Goal: Task Accomplishment & Management: Complete application form

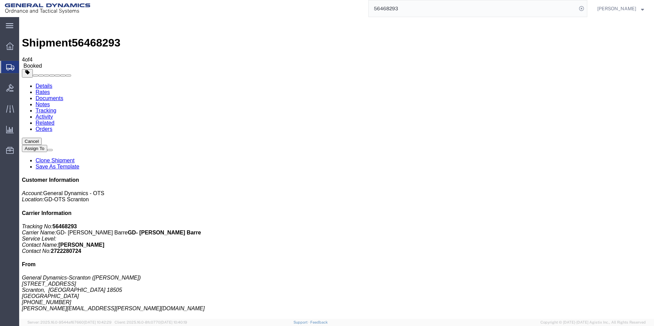
drag, startPoint x: 264, startPoint y: 241, endPoint x: 258, endPoint y: 237, distance: 7.2
click at [0, 0] on span "Create Shipment" at bounding box center [0, 0] width 0 height 0
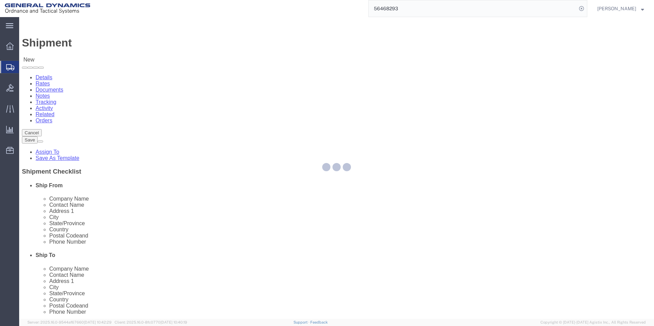
select select
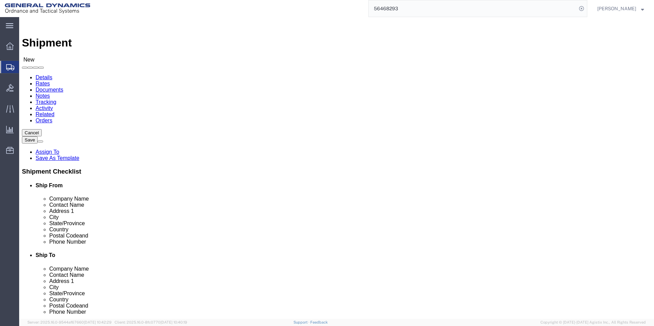
click input "text"
type input "[PERSON_NAME]"
click p "- General Dynamics-Scranton - (Nicole Byrnes) 156 Cedar Ave, Scranton, PA, 1850…"
select select "PA"
click input "text"
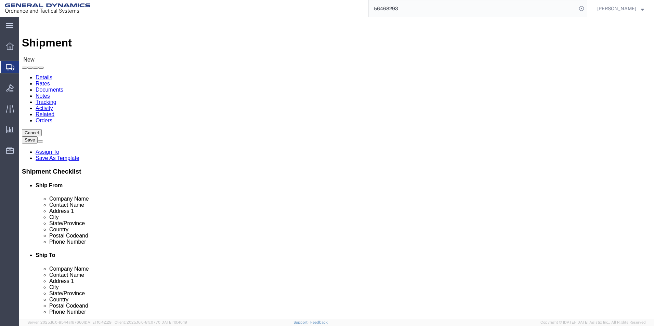
click input "SU WOLFE IOWA ARMY AMMO PLANT (W58U4R)"
drag, startPoint x: 369, startPoint y: 128, endPoint x: 495, endPoint y: 130, distance: 125.6
click div "Ship To Location Location My Profile Location GD-OTS Anniston (Commerce) GD-OTS…"
type input "SU WOLFE"
click p "- SU WOLFE IOWA ARMY AMMO PLANT - (Recieving Dept.) INDUSTRIAL ACCT, RR1, MIDDL…"
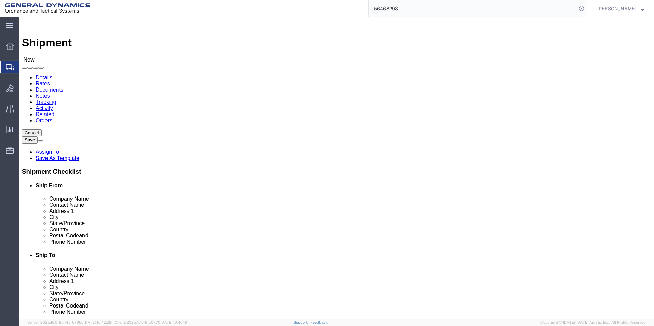
select select "IA"
type input "[PERSON_NAME] [US_STATE] ARMY AMMO PLANT"
click div "ADDITIONAL INFORMATION"
drag, startPoint x: 379, startPoint y: 140, endPoint x: 337, endPoint y: 137, distance: 42.2
click div
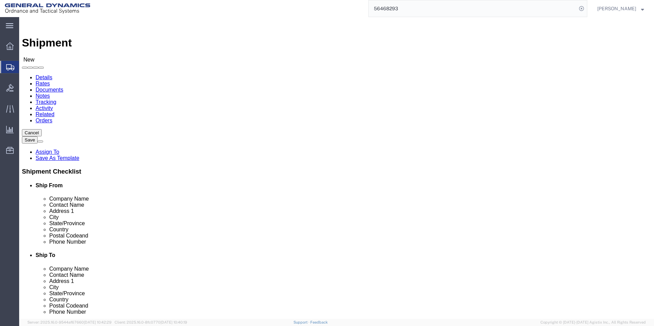
type input "cody"
click p "- SU WOLFE IOWA ARMY AMMO PLANT - (Recieving-Cody Pumphrey Dept.) INDUSTRIAL AC…"
select select "IA"
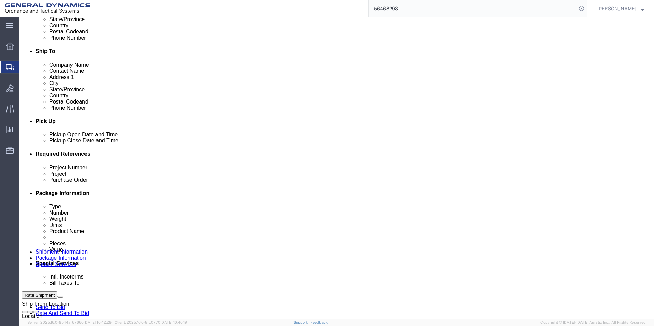
scroll to position [239, 0]
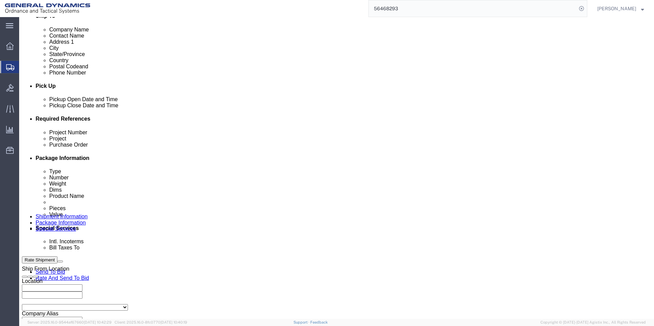
type input "Recieving-Cody Pumphrey Dept."
click input "text"
type input "N/A"
click input "text"
type input "M795"
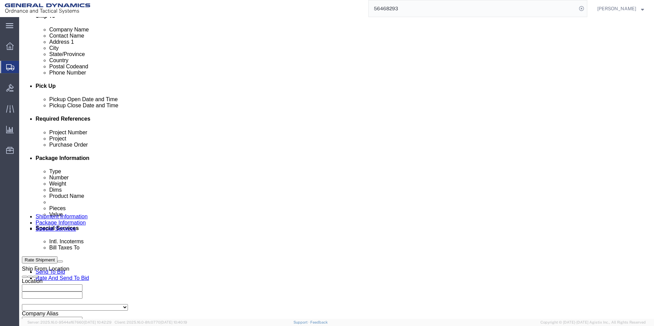
type input "N/A"
click button "Add reference"
click select "Select Account Type Activity ID Airline Appointment Number ASN Batch Request # …"
select select "LOT"
click select "Select Account Type Activity ID Airline Appointment Number ASN Batch Request # …"
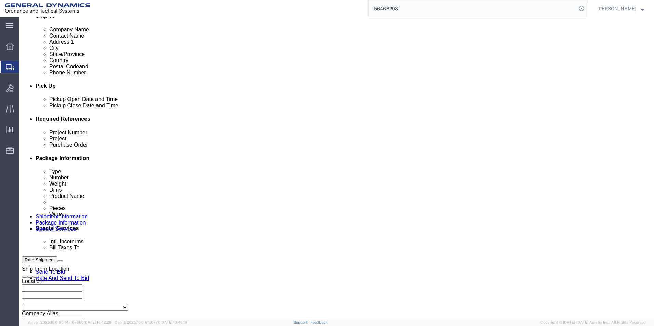
click input "text"
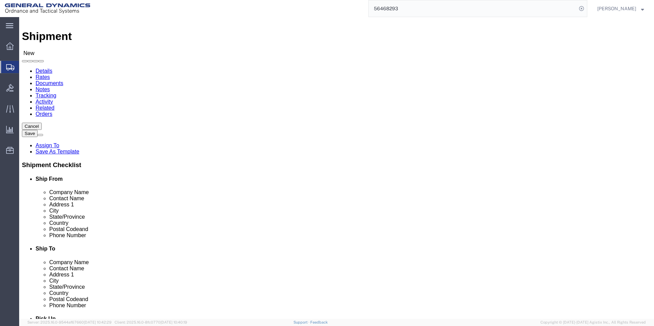
scroll to position [0, 0]
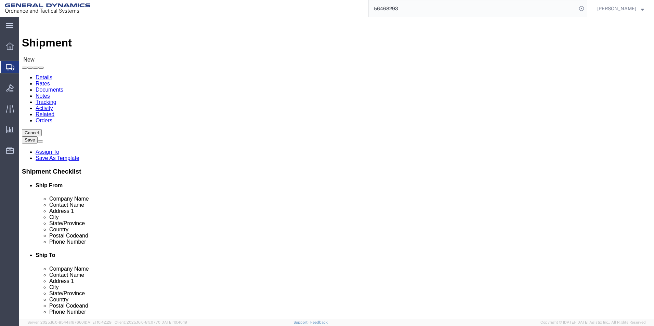
type input "SOP25G207-019"
click icon
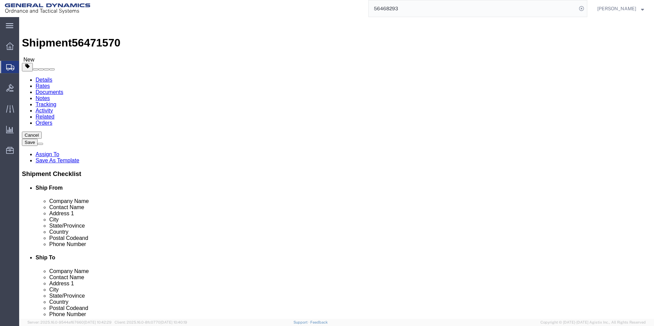
click select "Select Bale(s) Basket(s) Bolt(s) Bottle(s) Buckets Bulk Bundle(s) Can(s) Cardbo…"
select select "PSNS"
click select "Select Bale(s) Basket(s) Bolt(s) Bottle(s) Buckets Bulk Bundle(s) Can(s) Cardbo…"
drag, startPoint x: 102, startPoint y: 146, endPoint x: 77, endPoint y: 144, distance: 24.7
click div "Number Number of packages of specified package type and dimensions 1"
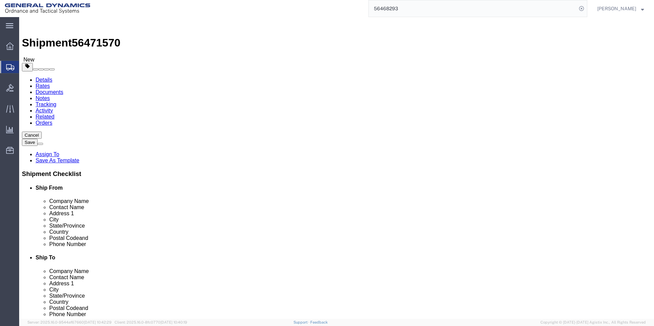
type input "288"
click input "text"
type input "29"
click input "text"
type input "14.5"
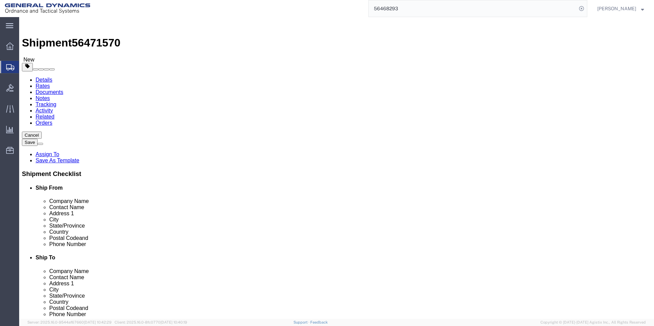
click input "text"
type input "35.5"
click button "Cancel"
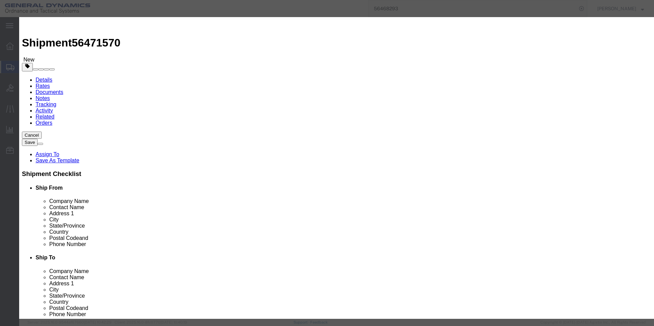
click button "Yes"
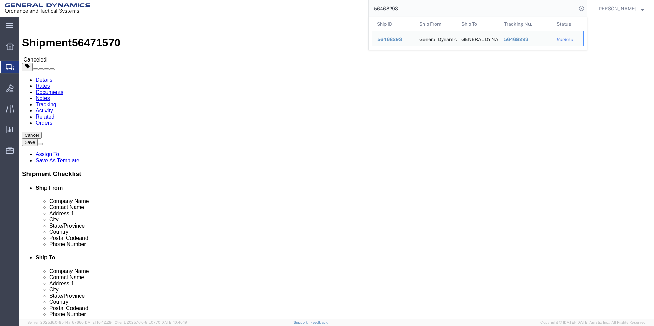
drag, startPoint x: 411, startPoint y: 6, endPoint x: 366, endPoint y: 7, distance: 44.5
click at [366, 7] on div "56468293 Ship ID Ship From Ship To Tracking Nu. Status Ship ID 56468293 Ship Fr…" at bounding box center [341, 8] width 492 height 17
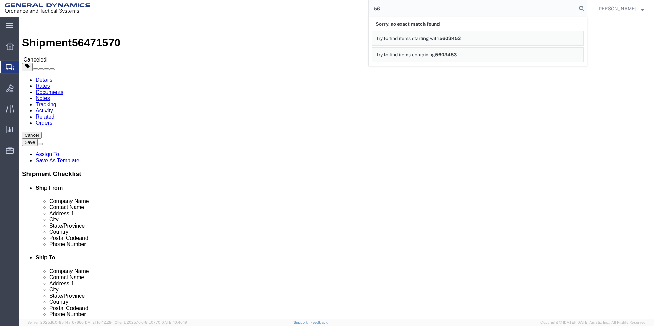
type input "5"
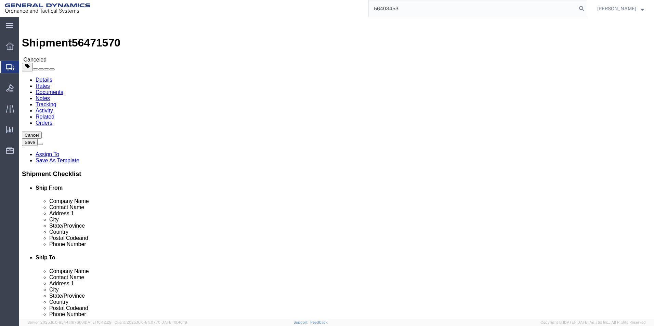
type input "56403453"
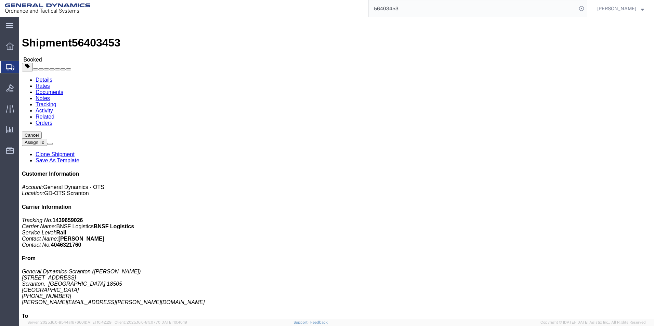
click link "Clone Shipment"
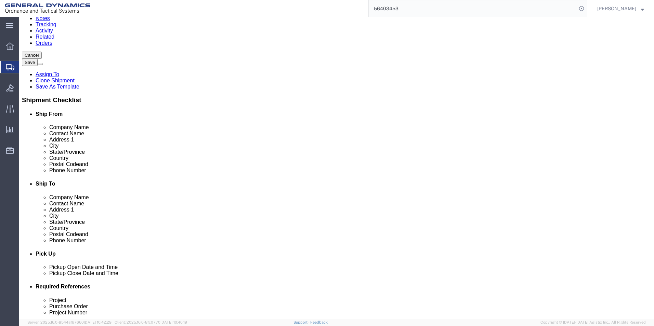
scroll to position [274, 0]
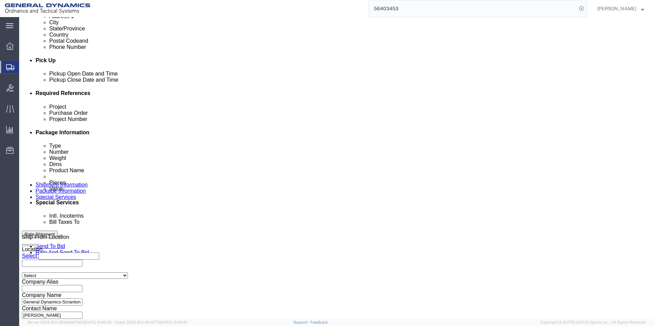
click button "button"
click select "Select Account Type Activity ID Airline Appointment Number ASN Batch Request # …"
select select "LOT"
click select "Select Account Type Activity ID Airline Appointment Number ASN Batch Request # …"
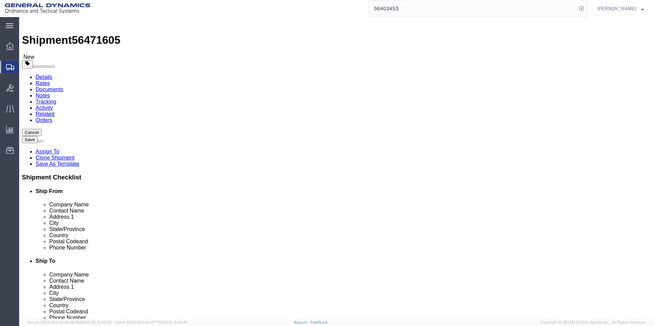
scroll to position [0, 0]
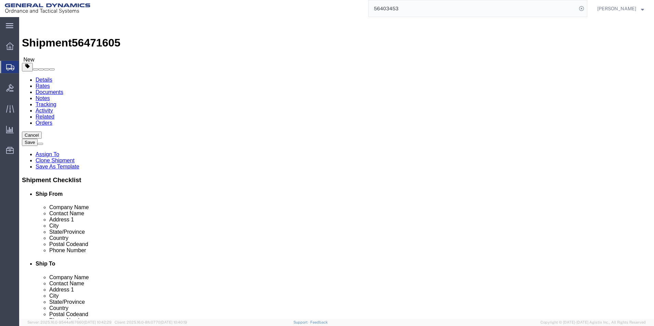
click icon
click dd "60000.00 USD"
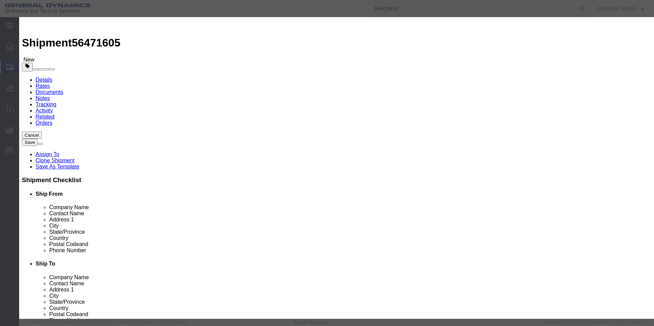
drag, startPoint x: 290, startPoint y: 104, endPoint x: 305, endPoint y: 104, distance: 15.4
click textarea "LOT # SOP25G207-019 RAILCAR TBOX 631012 SEAL#'S 2428465, 2428464, 2428463, 2428…"
drag, startPoint x: 232, startPoint y: 111, endPoint x: 237, endPoint y: 111, distance: 5.5
click textarea "LOT # SOP25G207-019 RAILCAR TBOX 631012 SEAL#'S 2428465, 2428464, 2428463, 2428…"
drag, startPoint x: 254, startPoint y: 111, endPoint x: 259, endPoint y: 111, distance: 4.4
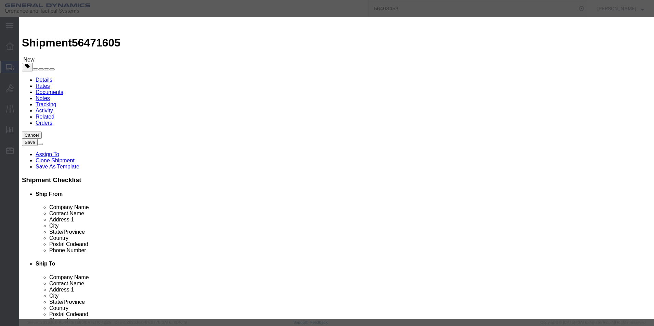
click textarea "LOT # SOP25G207-019 RAILCAR TBOX 631012 SEAL#'S 2428465, 2428464, 2428463, 2428…"
drag, startPoint x: 275, startPoint y: 111, endPoint x: 279, endPoint y: 111, distance: 4.1
click textarea "LOT # SOP25G207-019 RAILCAR TBOX 631012 SEAL#'S 2428465, 2428464, 2428463, 2428…"
drag, startPoint x: 297, startPoint y: 112, endPoint x: 302, endPoint y: 112, distance: 5.1
click textarea "LOT # SOP25G207-019 RAILCAR TBOX 631012 SEAL#'S 2428465, 2428464, 2428463, 2428…"
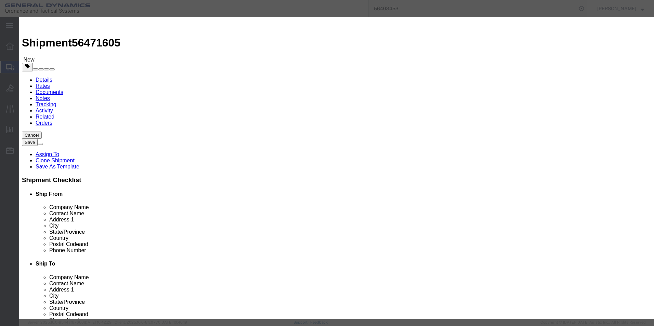
type textarea "LOT # SOP25G207-019 RAILCAR TBOX 644955 SEAL#'S 2428479, 2428478, 2428477, 2428…"
drag, startPoint x: 446, startPoint y: 59, endPoint x: 382, endPoint y: 60, distance: 64.7
click div "EMPTY PROJECTILE M795 BODIES DWG# 9326055-1 LOT SOP25G207-019 257 PALLETS= 2056…"
type textarea "EMPTY PROJECTILE M795 BODIES DWG# 9326055-1 LOT SOP25G207-019 288 PALLETS/ 2304…"
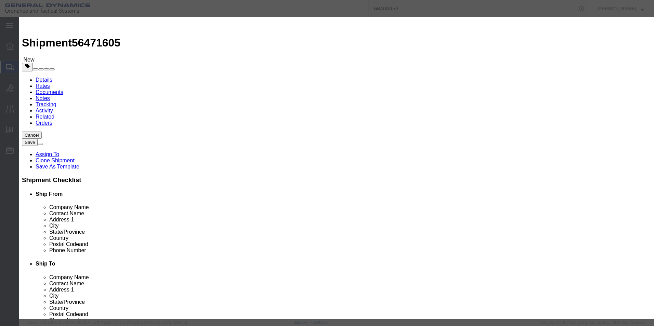
drag, startPoint x: 224, startPoint y: 65, endPoint x: 167, endPoint y: 64, distance: 57.1
click div "Pieces 2056.00 Select Bag Barrels 100Board Feet Bottle Box Blister Pack Carats …"
type input "2304"
type input "67237.35"
click label
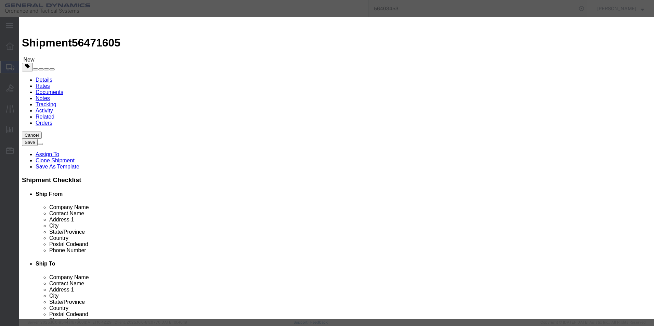
click input "checkbox"
drag, startPoint x: 198, startPoint y: 106, endPoint x: 312, endPoint y: 113, distance: 113.8
click div "LOT # SOP25G207-019 RAILCAR TBOX 631012 SEAL#'S 2428465, 2428464, 2428463, 2428…"
click button "Save & Close"
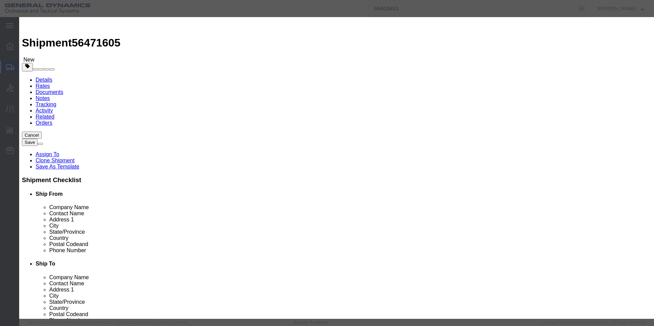
click input "checkbox"
checkbox input "false"
click button "Save & Close"
click div
click button "Save & Close"
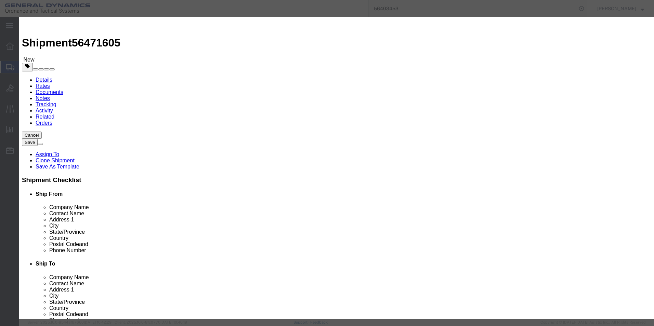
click button "Close"
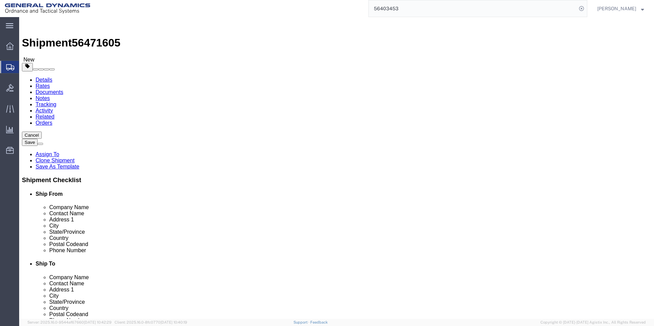
click dd "2056.00 Each"
click dd "9983.77 USD"
click button "Save"
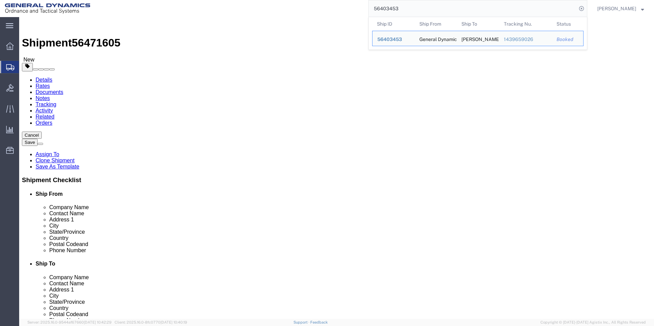
drag, startPoint x: 415, startPoint y: 9, endPoint x: 376, endPoint y: 5, distance: 38.8
click at [376, 5] on div "56403453 Ship ID Ship From Ship To Tracking Nu. Status Ship ID 56403453 Ship Fr…" at bounding box center [341, 8] width 492 height 17
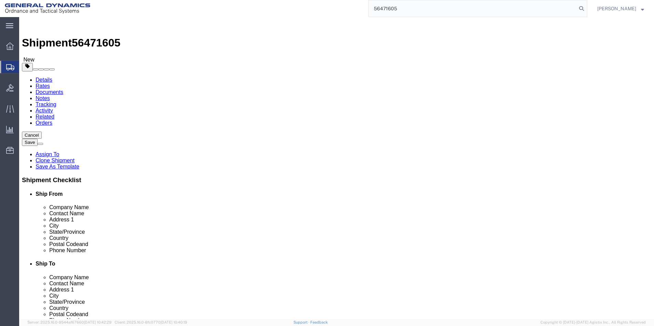
type input "56471605"
click at [42, 77] on link "Details" at bounding box center [44, 80] width 17 height 6
drag, startPoint x: 263, startPoint y: 153, endPoint x: 313, endPoint y: 141, distance: 51.4
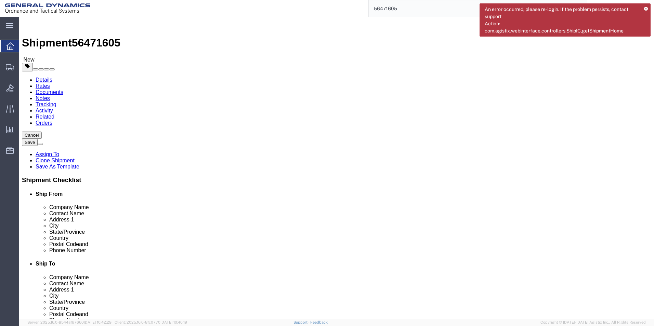
click at [42, 132] on button "Cancel" at bounding box center [32, 135] width 20 height 7
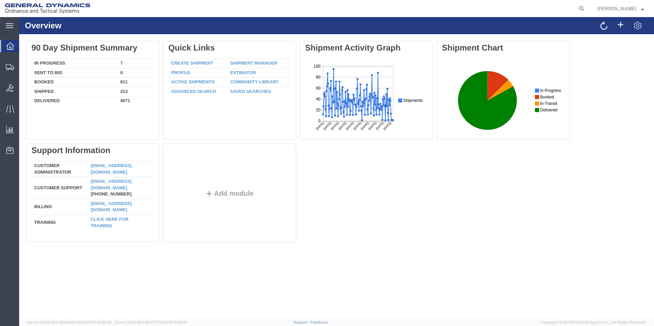
click at [546, 7] on agx-global-search at bounding box center [477, 8] width 219 height 17
click at [586, 9] on icon at bounding box center [582, 9] width 10 height 10
click at [551, 11] on input "search" at bounding box center [473, 8] width 208 height 16
type input "56403453"
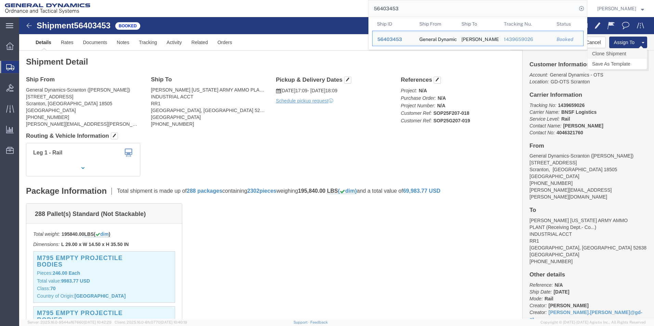
click link "Clone Shipment"
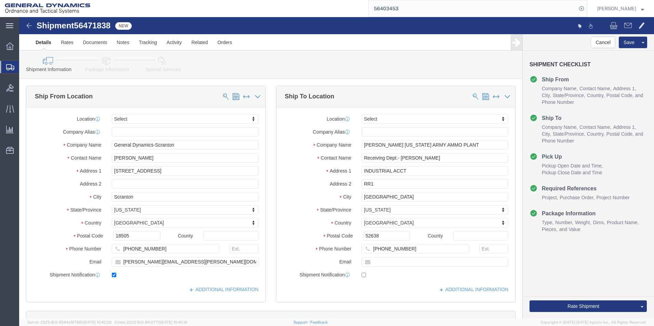
select select
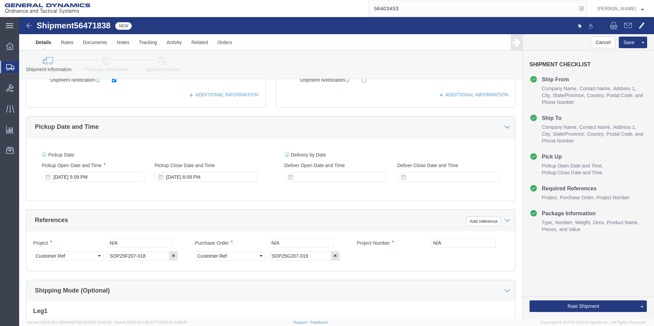
scroll to position [239, 0]
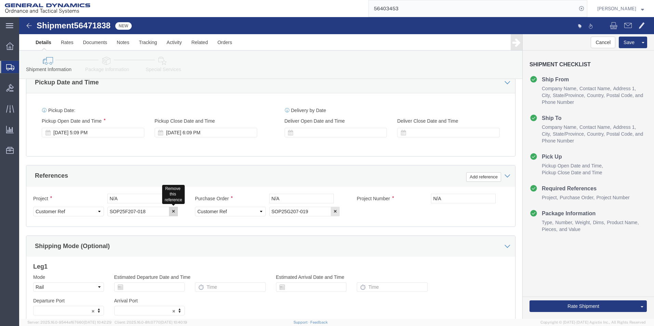
click icon "button"
click icon
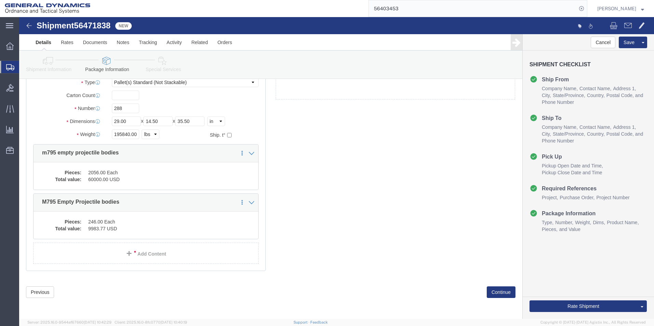
scroll to position [20, 0]
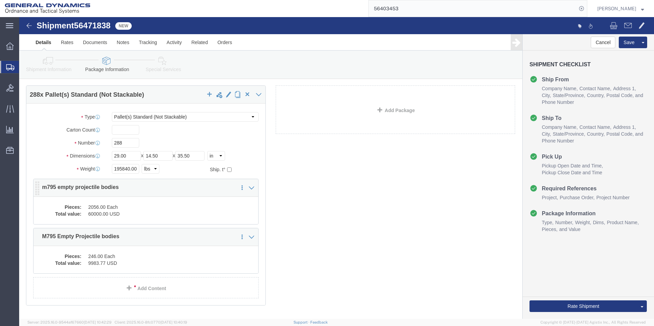
click dd "2056.00 Each"
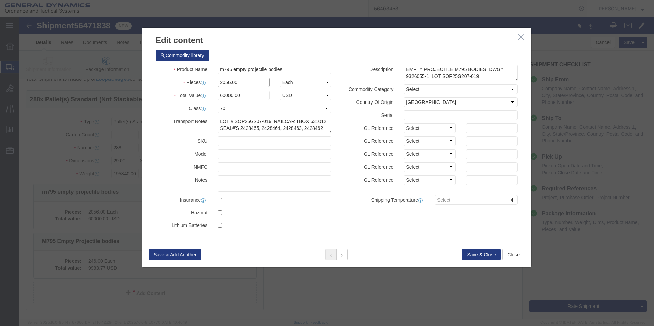
drag, startPoint x: 218, startPoint y: 67, endPoint x: 190, endPoint y: 63, distance: 28.4
click div "Pieces 2056.00 Select Bag Barrels 100Board Feet Bottle Box Blister Pack Carats …"
type input "2304"
type input "67237.35"
click label "Transport Notes"
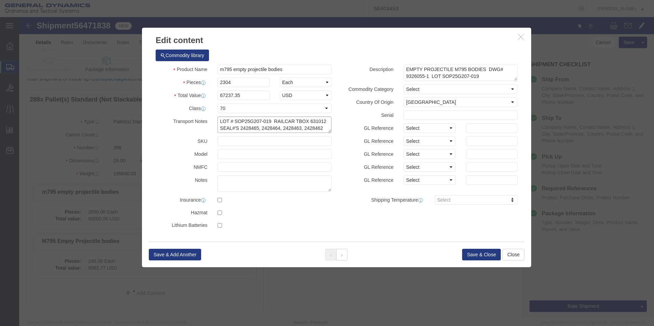
drag, startPoint x: 292, startPoint y: 104, endPoint x: 305, endPoint y: 103, distance: 13.0
click textarea "LOT # SOP25G207-019 RAILCAR TBOX 631012 SEAL#'S 2428465, 2428464, 2428463, 2428…"
drag, startPoint x: 233, startPoint y: 113, endPoint x: 238, endPoint y: 113, distance: 4.4
click textarea "LOT # SOP25G207-019 RAILCAR TBOX 631012 SEAL#'S 2428465, 2428464, 2428463, 2428…"
drag, startPoint x: 254, startPoint y: 112, endPoint x: 258, endPoint y: 112, distance: 4.4
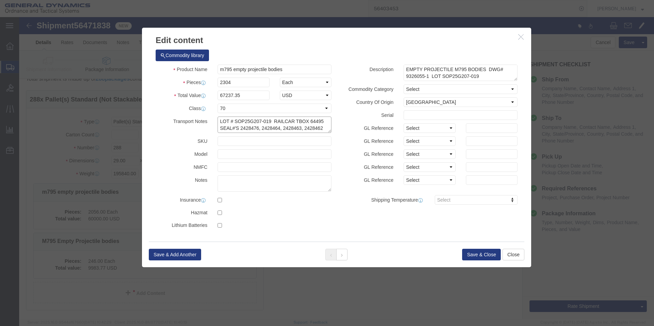
click textarea "LOT # SOP25G207-019 RAILCAR TBOX 631012 SEAL#'S 2428465, 2428464, 2428463, 2428…"
drag, startPoint x: 275, startPoint y: 111, endPoint x: 280, endPoint y: 111, distance: 4.1
click textarea "LOT # SOP25G207-019 RAILCAR TBOX 631012 SEAL#'S 2428465, 2428464, 2428463, 2428…"
drag, startPoint x: 297, startPoint y: 112, endPoint x: 301, endPoint y: 112, distance: 4.5
click textarea "LOT # SOP25G207-019 RAILCAR TBOX 631012 SEAL#'S 2428465, 2428464, 2428463, 2428…"
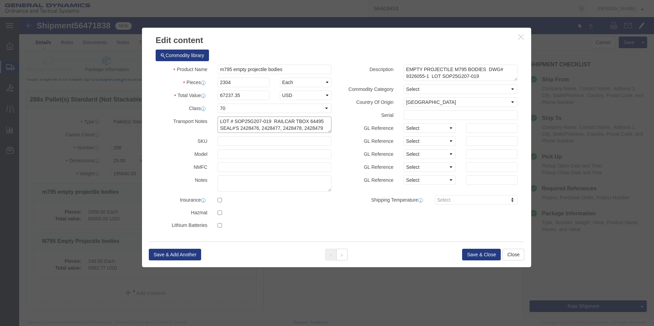
scroll to position [54, 0]
type textarea "LOT # SOP25G207-019 RAILCAR TBOX 64495 SEAL#'S 2428476, 2428477, 2428478, 24284…"
drag, startPoint x: 393, startPoint y: 58, endPoint x: 388, endPoint y: 58, distance: 4.8
click textarea "EMPTY PROJECTILE M795 BODIES DWG# 9326055-1 LOT SOP25G207-019 257 PALLETS= 2056…"
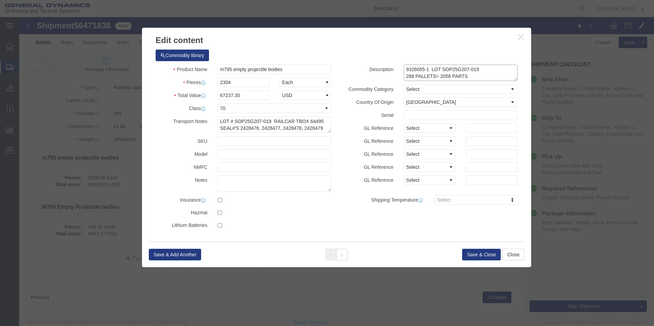
drag, startPoint x: 421, startPoint y: 59, endPoint x: 430, endPoint y: 59, distance: 9.3
click textarea "EMPTY PROJECTILE M795 BODIES DWG# 9326055-1 LOT SOP25G207-019 257 PALLETS= 2056…"
type textarea "EMPTY PROJECTILE M795 BODIES DWG# 9326055-1 LOT SOP25G207-019 288 PALLETS= 2304…"
click button "Save & Close"
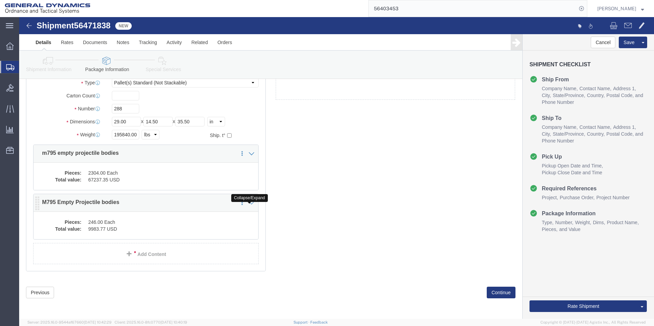
click icon
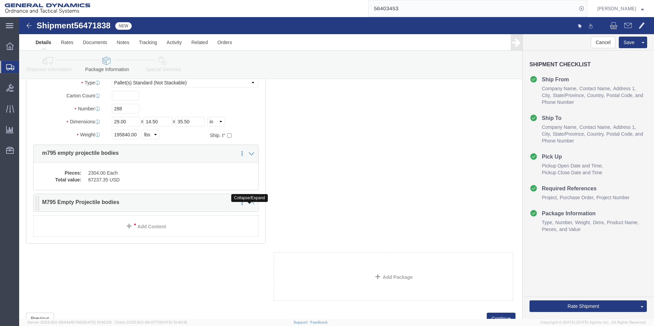
click icon
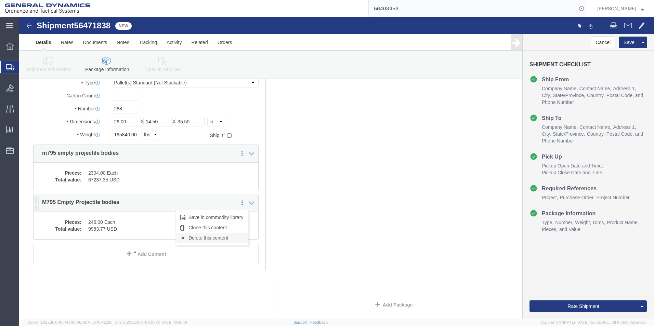
click link "Delete this content"
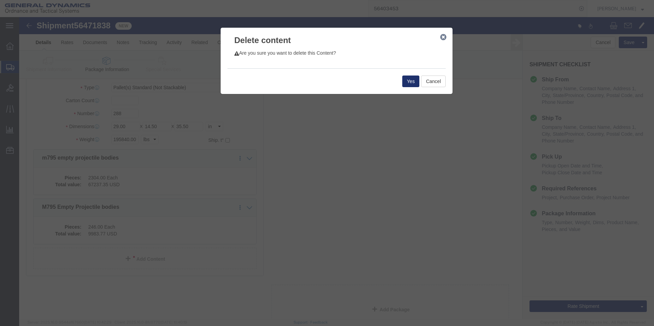
click button "Yes"
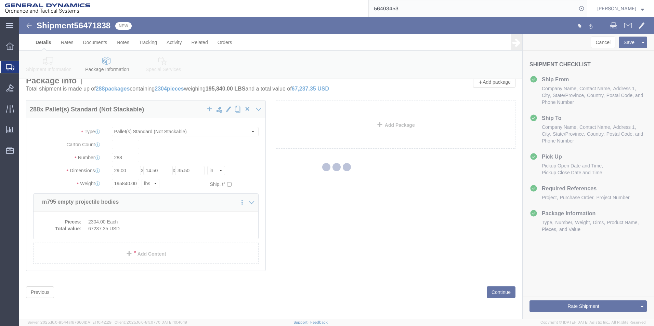
scroll to position [0, 0]
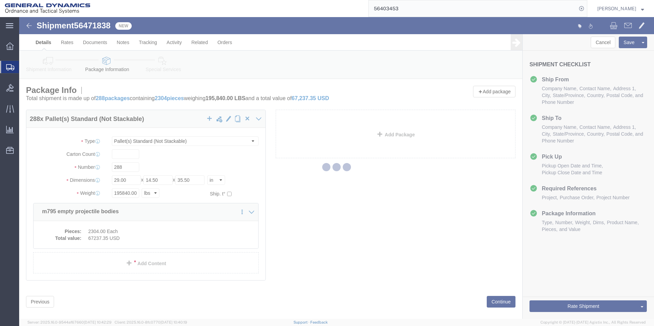
select select "PSNS"
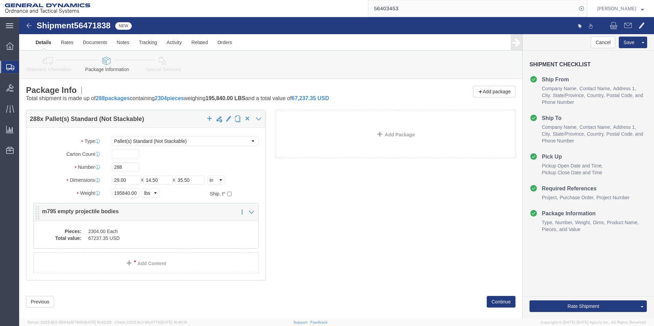
click dd "2304.00 Each"
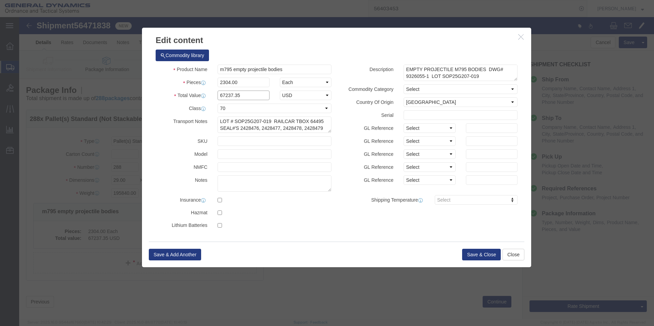
drag, startPoint x: 220, startPoint y: 78, endPoint x: 185, endPoint y: 78, distance: 34.9
click div "Total Value 67237.35 Select ADP AED AFN ALL AMD AOA ARS ATS AUD AWG AZN BAM BBD…"
type input "75000"
click div "Save & Add Another Save & Close Close"
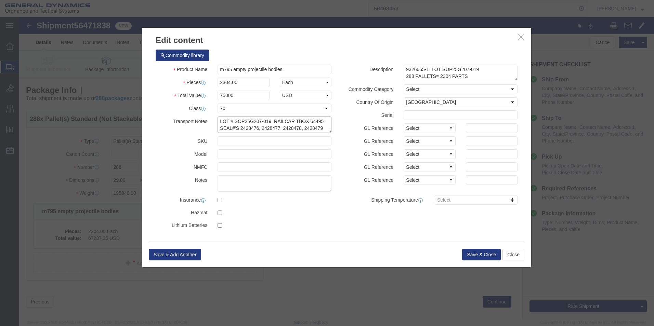
drag, startPoint x: 197, startPoint y: 104, endPoint x: 322, endPoint y: 127, distance: 126.7
click div "Product Name m795 empty projectile bodies Pieces 2304.00 Select Bag Barrels 100…"
click button "Save & Close"
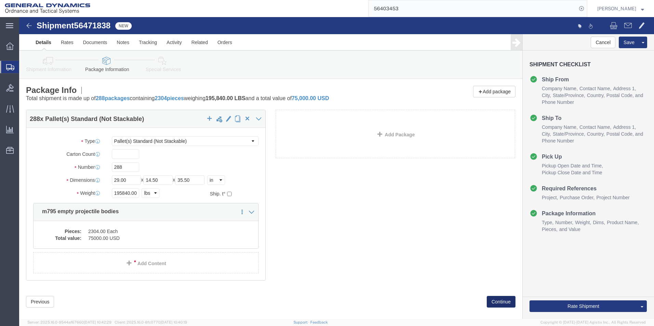
click button "Continue"
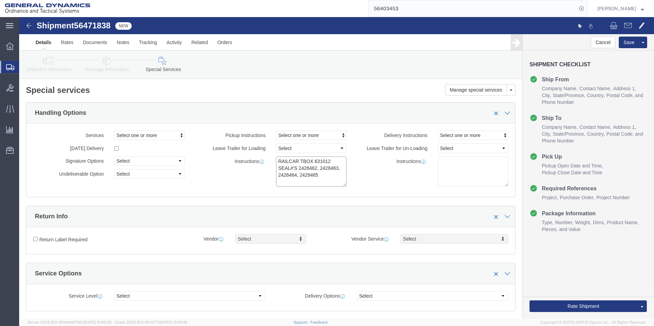
drag, startPoint x: 256, startPoint y: 143, endPoint x: 304, endPoint y: 163, distance: 52.0
click textarea "RAILCAR TBOX 631012 SEAL#'S 2428462, 2428463, 2428464, 2428465"
paste textarea "LOT # SOP25G207-019 RAILCAR TBOX 64495 SEAL#'S 2428476, 2428477, 2428478, 24284…"
drag, startPoint x: 309, startPoint y: 142, endPoint x: 254, endPoint y: 138, distance: 54.9
click div "Pickup Instructions Select one or more Crane Required Driver Assisted Loading F…"
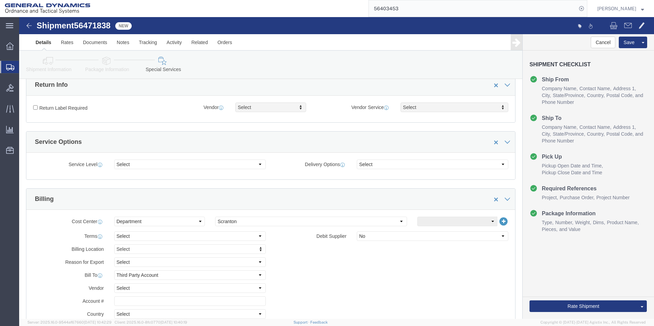
scroll to position [171, 0]
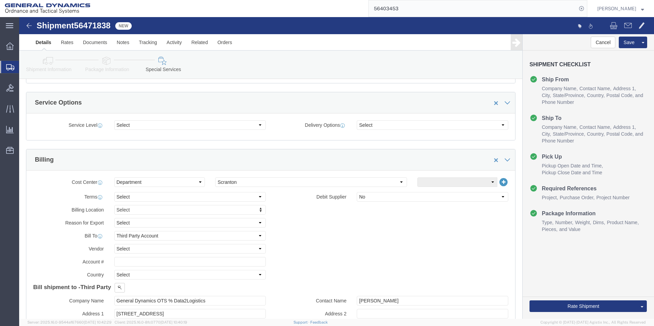
type textarea "RAILCAR TBOX 64495 SEAL#'S 2428476, 2428477, 2428478, 2428479"
click select "Select Recipient Account Sender/Shipper Third Party Account"
select select "SHIP"
click select "Select Recipient Account Sender/Shipper Third Party Account"
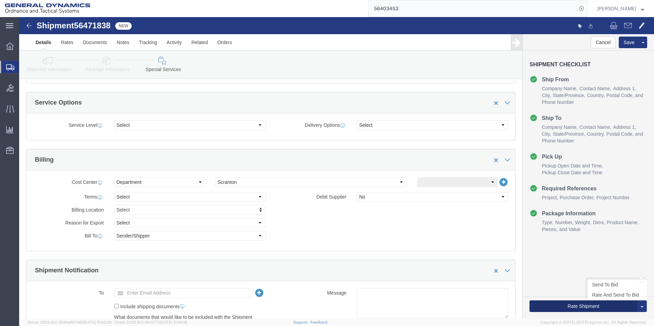
click button "Rate Shipment"
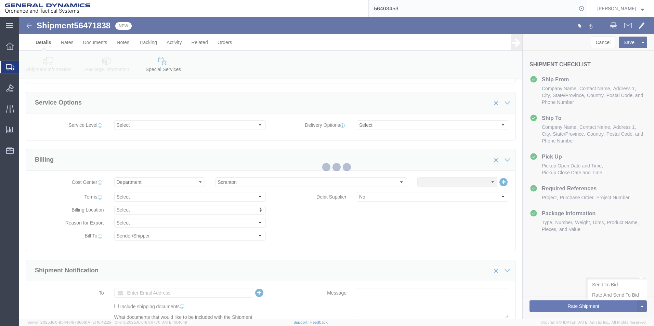
scroll to position [0, 0]
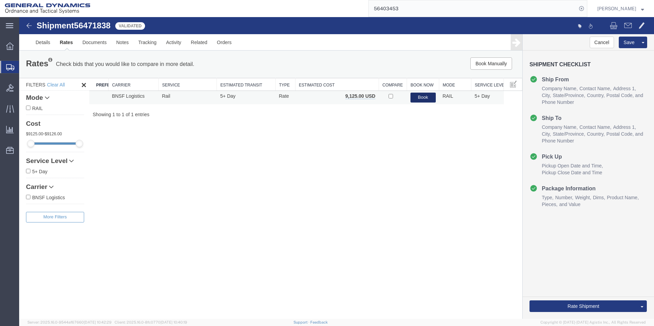
click at [425, 97] on button "Book" at bounding box center [423, 98] width 25 height 10
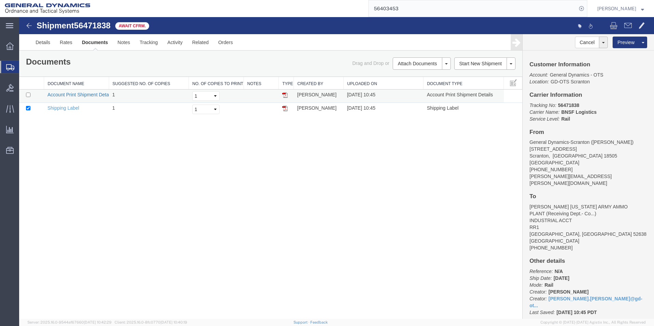
drag, startPoint x: 20, startPoint y: 115, endPoint x: 88, endPoint y: 95, distance: 70.9
click at [88, 95] on link "Account Print Shipment Details" at bounding box center [81, 94] width 66 height 5
click at [282, 223] on div "Shipment 56471838 2 of 2 Await Cfrm. Details Rates Documents Notes Tracking Act…" at bounding box center [336, 168] width 635 height 302
click at [615, 63] on link "Clone Shipment" at bounding box center [617, 64] width 59 height 10
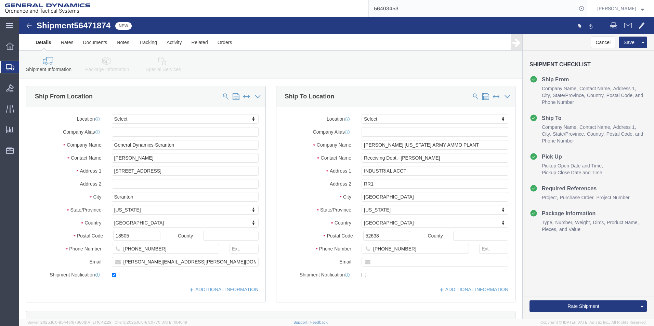
click link "Package Information"
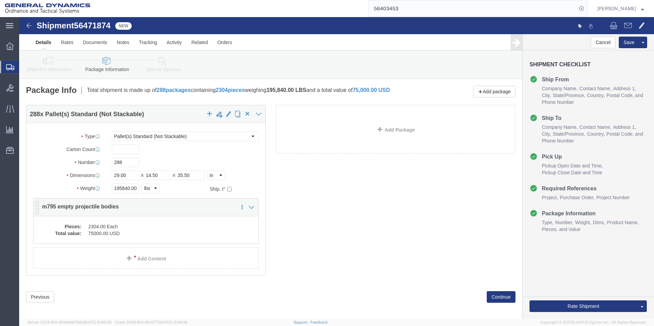
click dd "2304.00 Each"
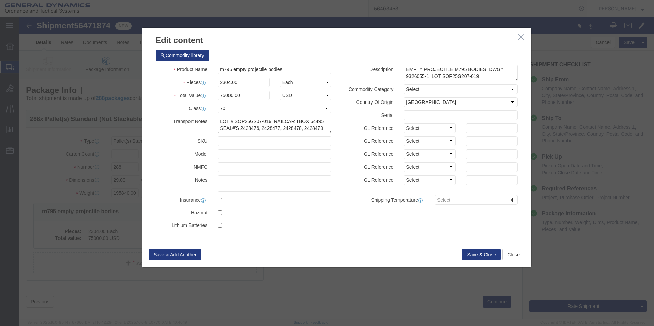
drag, startPoint x: 290, startPoint y: 104, endPoint x: 302, endPoint y: 104, distance: 12.7
click textarea "LOT # SOP25G207-019 RAILCAR TBOX 64495 SEAL#'S 2428476, 2428477, 2428478, 24284…"
drag, startPoint x: 232, startPoint y: 111, endPoint x: 237, endPoint y: 111, distance: 4.4
click textarea "LOT # SOP25G207-019 RAILCAR TBOX 64495 SEAL#'S 2428476, 2428477, 2428478, 24284…"
drag, startPoint x: 255, startPoint y: 112, endPoint x: 259, endPoint y: 112, distance: 4.1
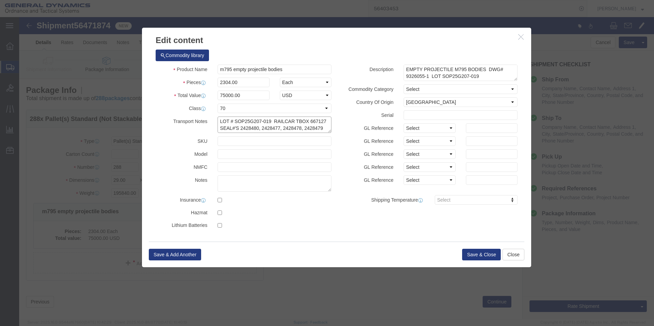
click textarea "LOT # SOP25G207-019 RAILCAR TBOX 64495 SEAL#'S 2428476, 2428477, 2428478, 24284…"
drag, startPoint x: 276, startPoint y: 111, endPoint x: 280, endPoint y: 111, distance: 3.8
click textarea "LOT # SOP25G207-019 RAILCAR TBOX 64495 SEAL#'S 2428476, 2428477, 2428478, 24284…"
drag, startPoint x: 297, startPoint y: 111, endPoint x: 303, endPoint y: 111, distance: 6.5
click textarea "LOT # SOP25G207-019 RAILCAR TBOX 64495 SEAL#'S 2428476, 2428477, 2428478, 24284…"
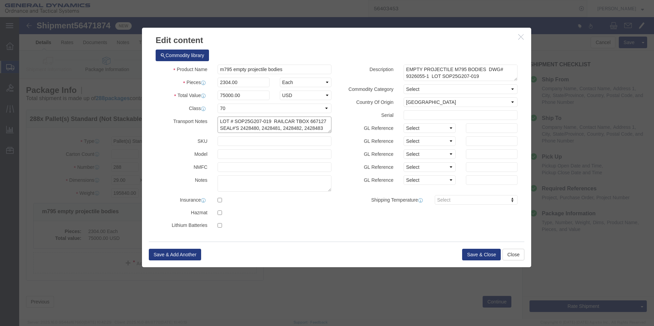
drag, startPoint x: 198, startPoint y: 104, endPoint x: 307, endPoint y: 119, distance: 110.1
click div "Product Name m795 empty projectile bodies Pieces 2304.00 Select Bag Barrels 100…"
type textarea "LOT # SOP25G207-019 RAILCAR TBOX 667127 SEAL#'S 2428480, 2428481, 2428482, 2428…"
click button "Save & Close"
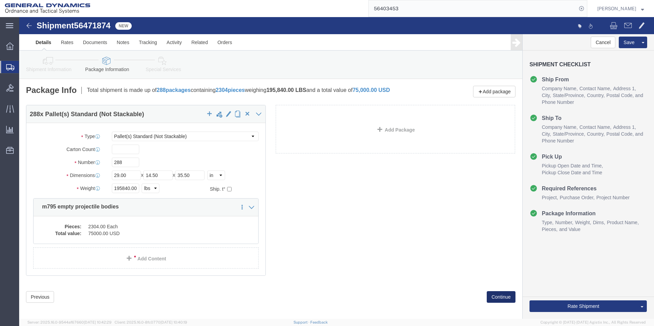
click button "Continue"
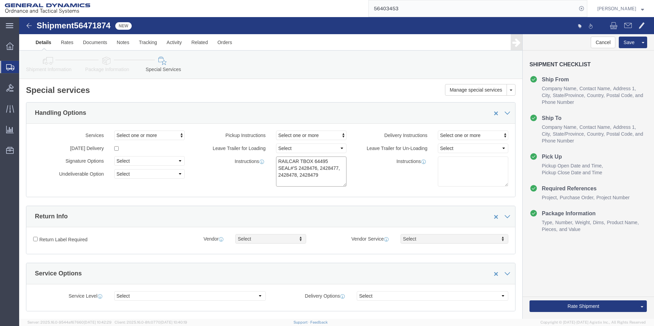
drag, startPoint x: 257, startPoint y: 144, endPoint x: 307, endPoint y: 161, distance: 52.3
click textarea "RAILCAR TBOX 64495 SEAL#'S 2428476, 2428477, 2428478, 2428479"
paste textarea "LOT # SOP25G207-019 RAILCAR TBOX 667127 SEAL#'S 2428480, 2428481, 2428482, 2428…"
drag, startPoint x: 314, startPoint y: 142, endPoint x: 234, endPoint y: 136, distance: 80.3
click div "Pickup Instructions Select one or more Crane Required Driver Assisted Loading F…"
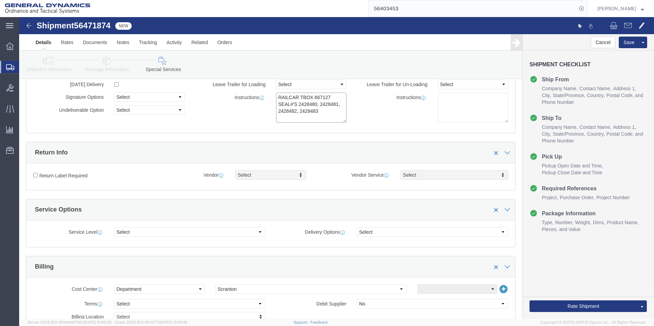
scroll to position [103, 0]
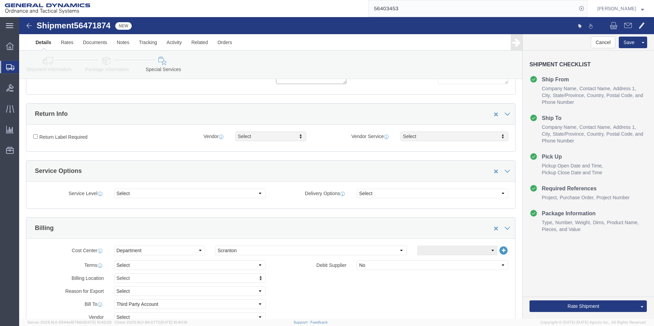
type textarea "RAILCAR TBOX 667127 SEAL#'S 2428480, 2428481, 2428482, 2428483"
click select "Select Recipient Account Sender/Shipper Third Party Account"
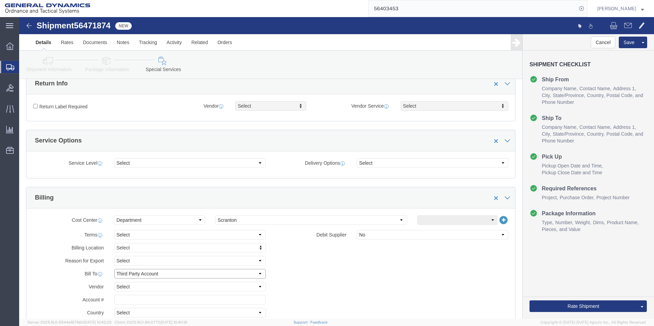
scroll to position [137, 0]
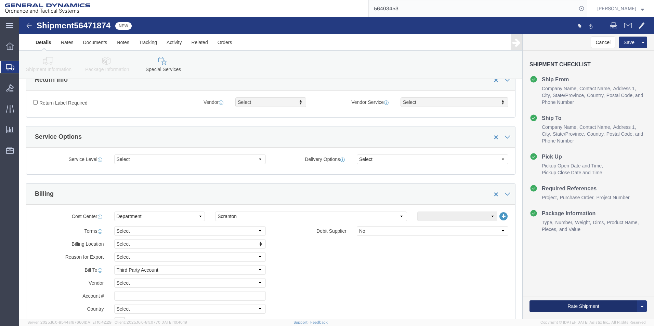
drag, startPoint x: 514, startPoint y: 293, endPoint x: 222, endPoint y: 273, distance: 292.9
click form "Shipment 56471874 New Details Rates Documents Notes Tracking Activity Related O…"
click select "Select Recipient Account Sender/Shipper Third Party Account"
select select "SHIP"
click select "Select Recipient Account Sender/Shipper Third Party Account"
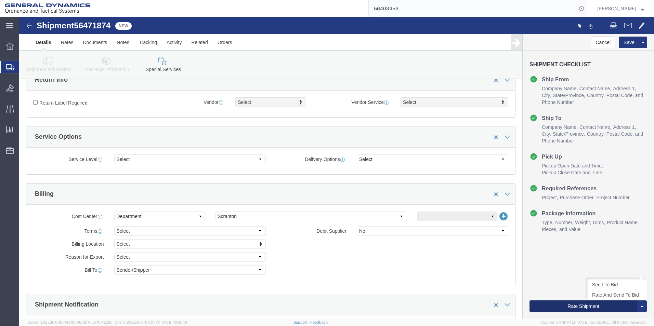
click button "Rate Shipment"
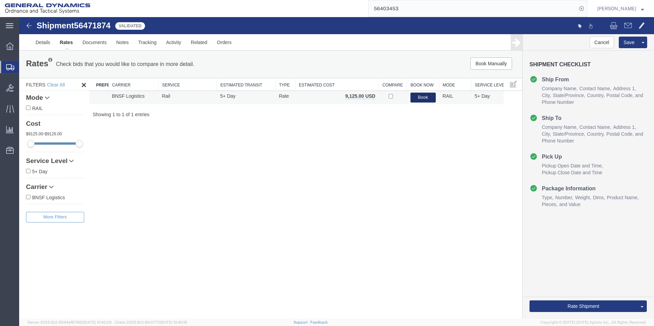
click at [425, 98] on button "Book" at bounding box center [423, 98] width 25 height 10
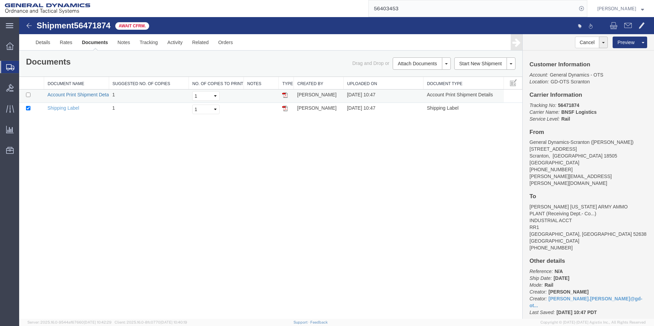
click at [87, 96] on link "Account Print Shipment Details" at bounding box center [81, 94] width 66 height 5
drag, startPoint x: 268, startPoint y: 275, endPoint x: 226, endPoint y: 237, distance: 57.1
click at [268, 275] on div "Shipment 56471874 2 of 2 Await Cfrm. Details Rates Documents Notes Tracking Act…" at bounding box center [336, 168] width 635 height 302
